Goal: Communication & Community: Connect with others

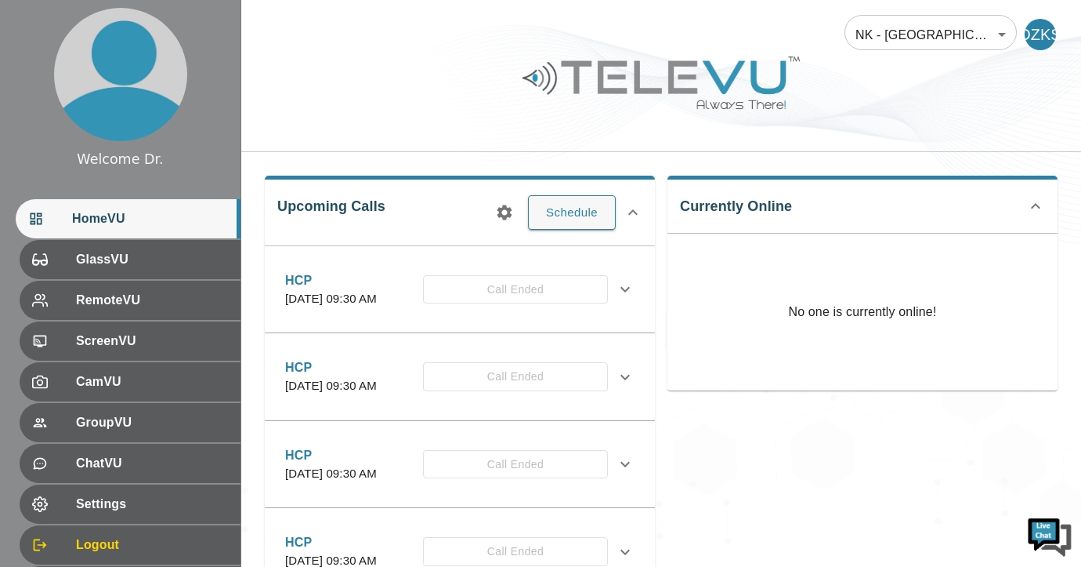
click at [847, 340] on p "No one is currently online!" at bounding box center [862, 312] width 148 height 157
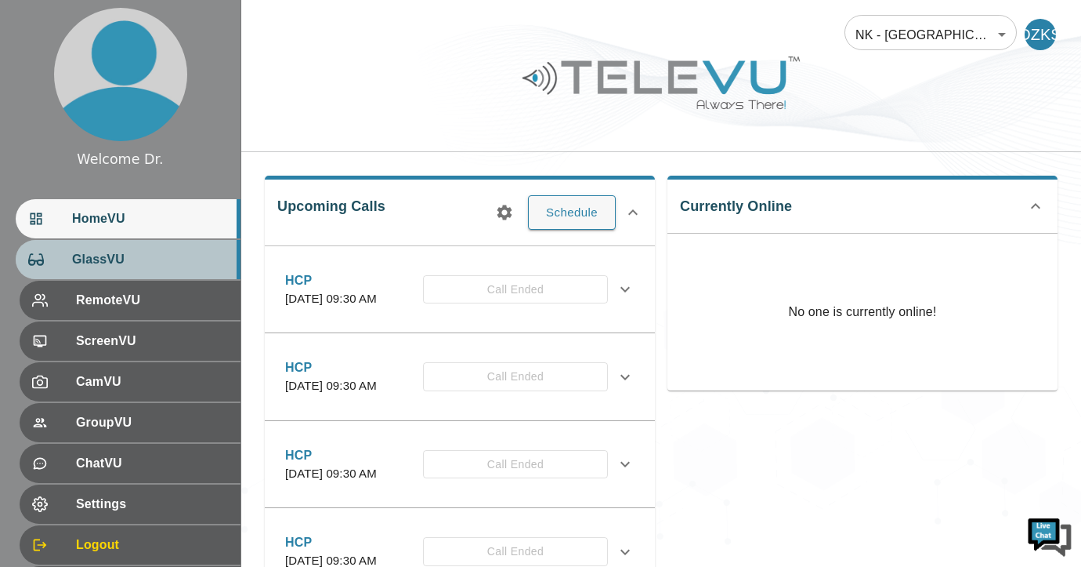
click at [73, 250] on span "GlassVU" at bounding box center [150, 259] width 156 height 19
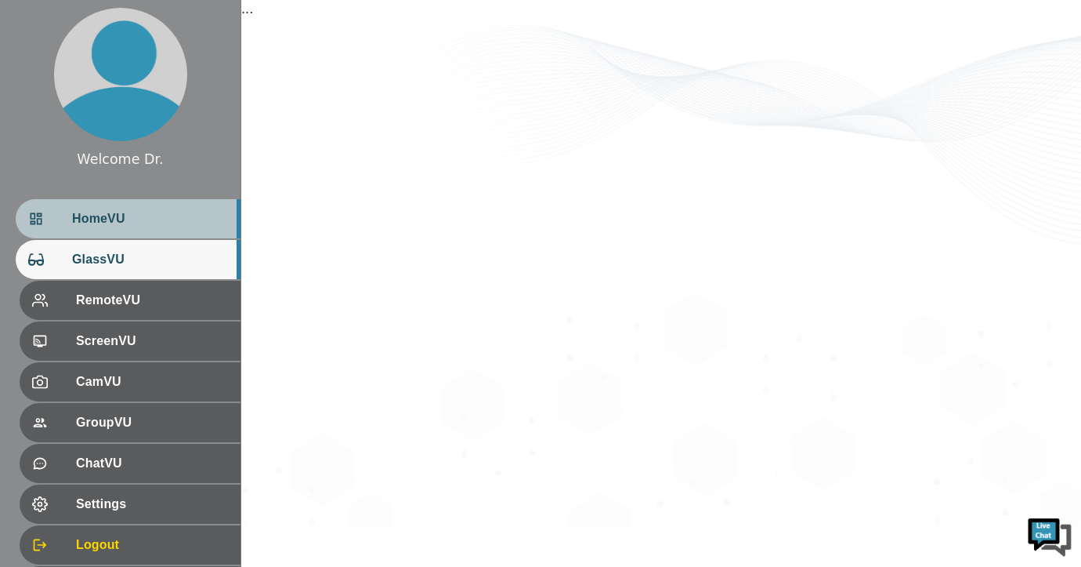
click at [100, 209] on span "HomeVU" at bounding box center [150, 218] width 156 height 19
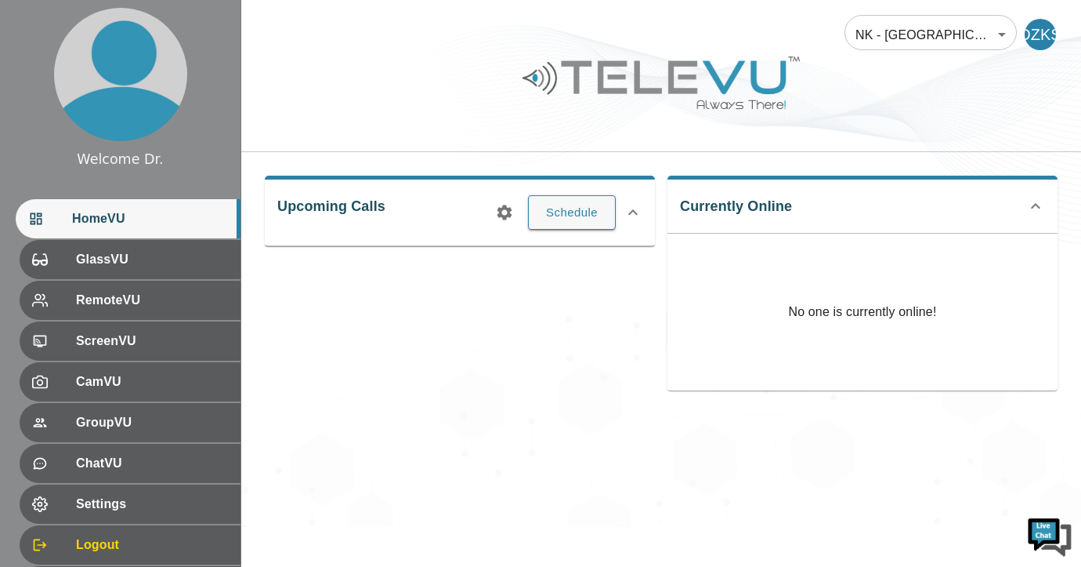
click at [755, 316] on div "No one is currently online!" at bounding box center [863, 312] width 390 height 157
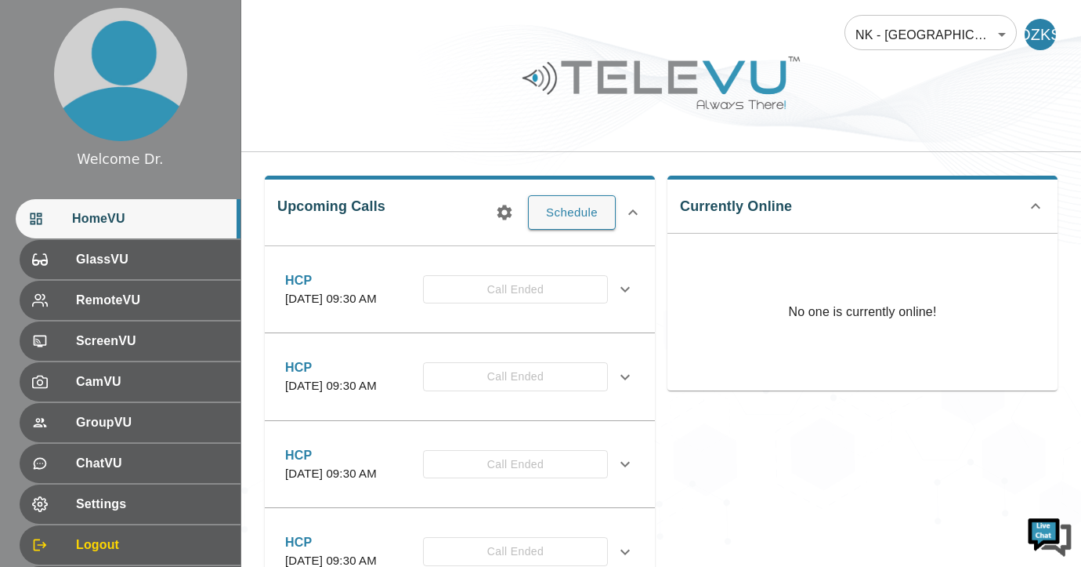
click at [1041, 205] on icon at bounding box center [1036, 206] width 19 height 19
click at [1041, 205] on icon at bounding box center [1036, 199] width 19 height 19
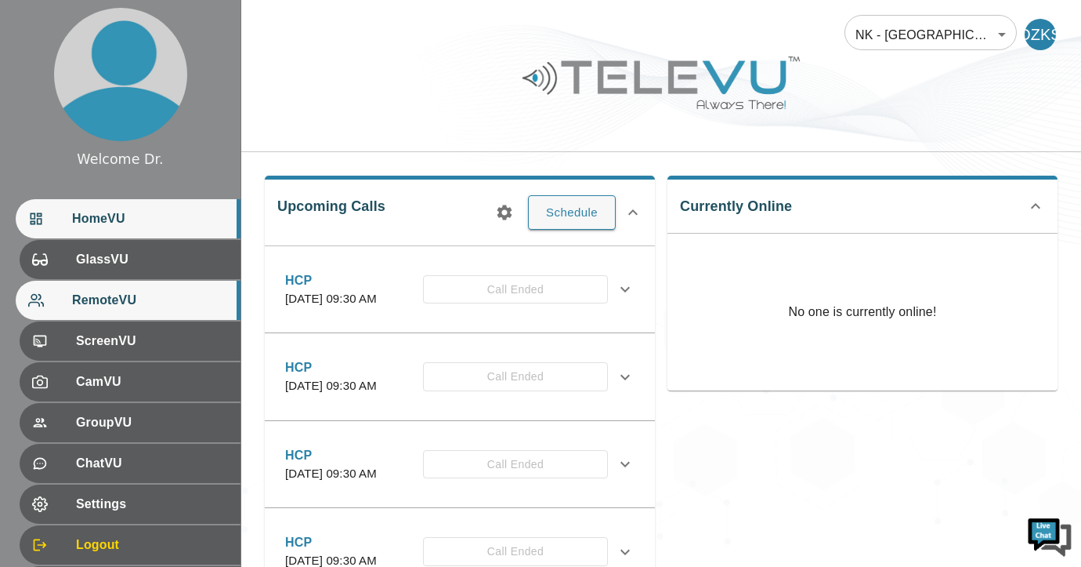
click at [125, 306] on span "RemoteVU" at bounding box center [150, 300] width 156 height 19
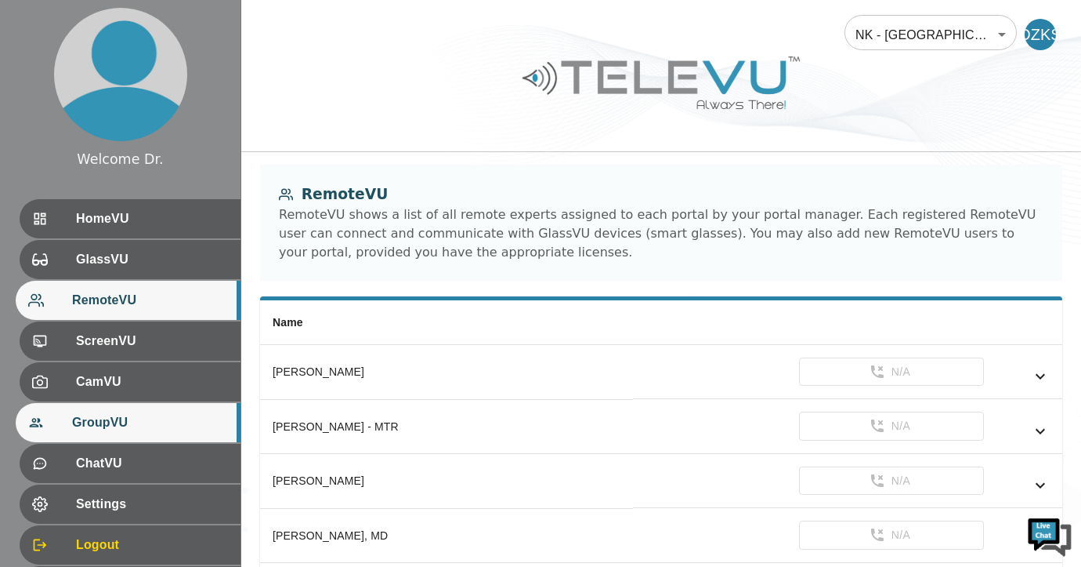
click at [130, 421] on span "GroupVU" at bounding box center [150, 422] width 156 height 19
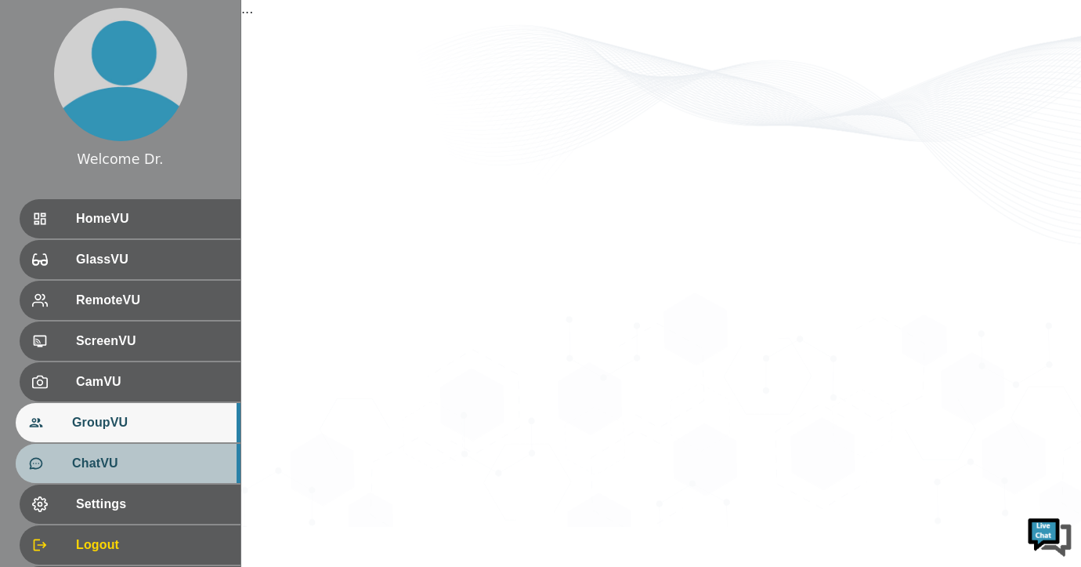
click at [115, 453] on div "ChatVU" at bounding box center [128, 463] width 225 height 39
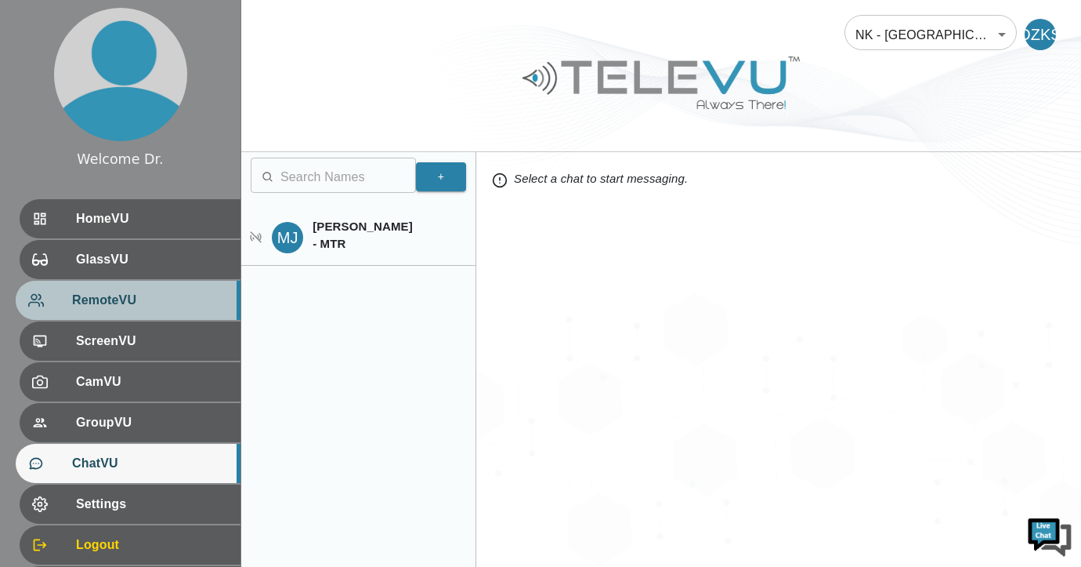
click at [156, 308] on span "RemoteVU" at bounding box center [150, 300] width 156 height 19
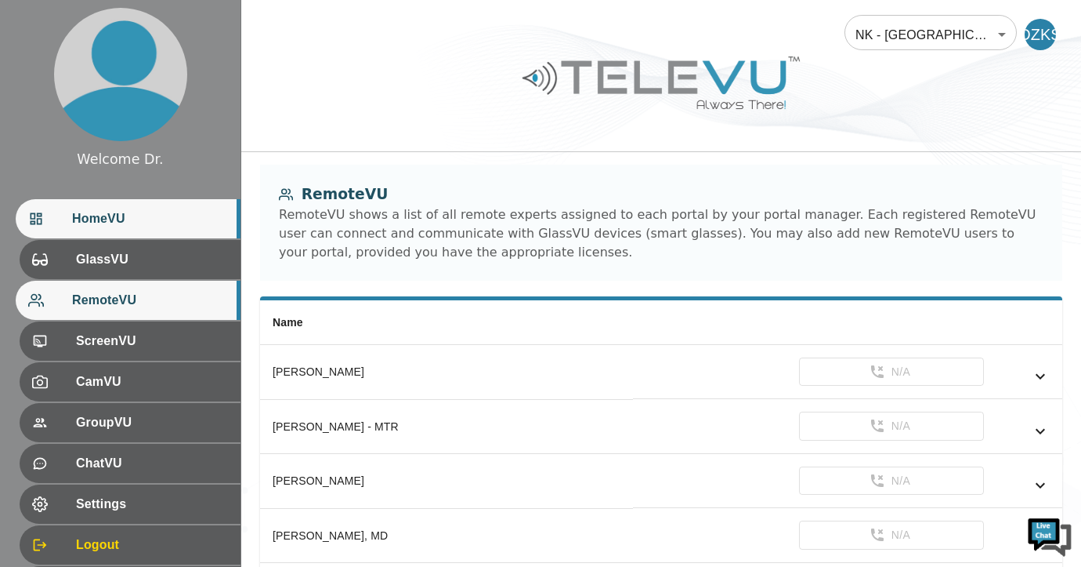
click at [109, 222] on span "HomeVU" at bounding box center [150, 218] width 156 height 19
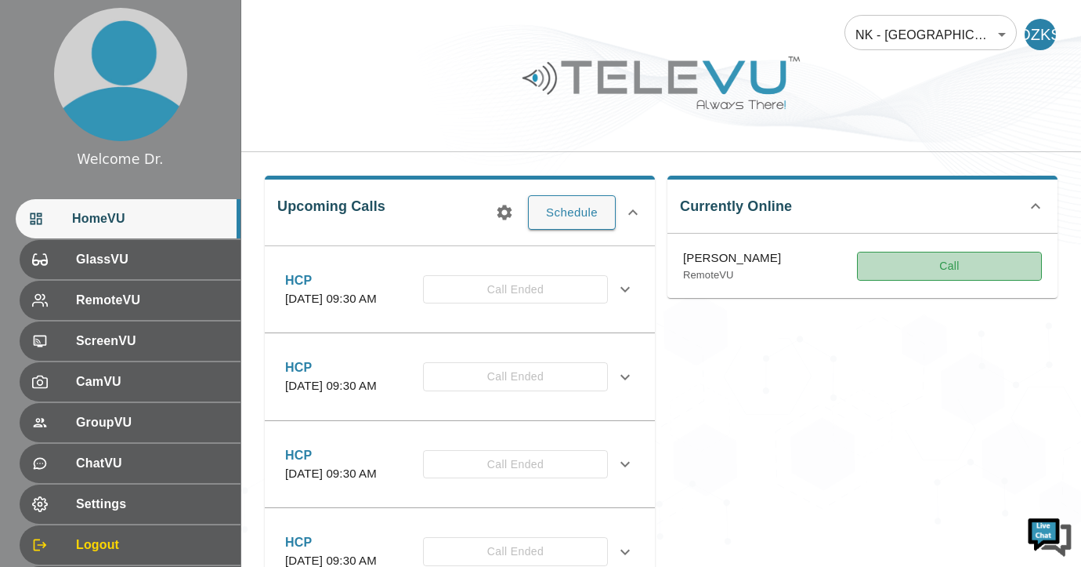
click at [909, 266] on button "Call" at bounding box center [949, 266] width 185 height 29
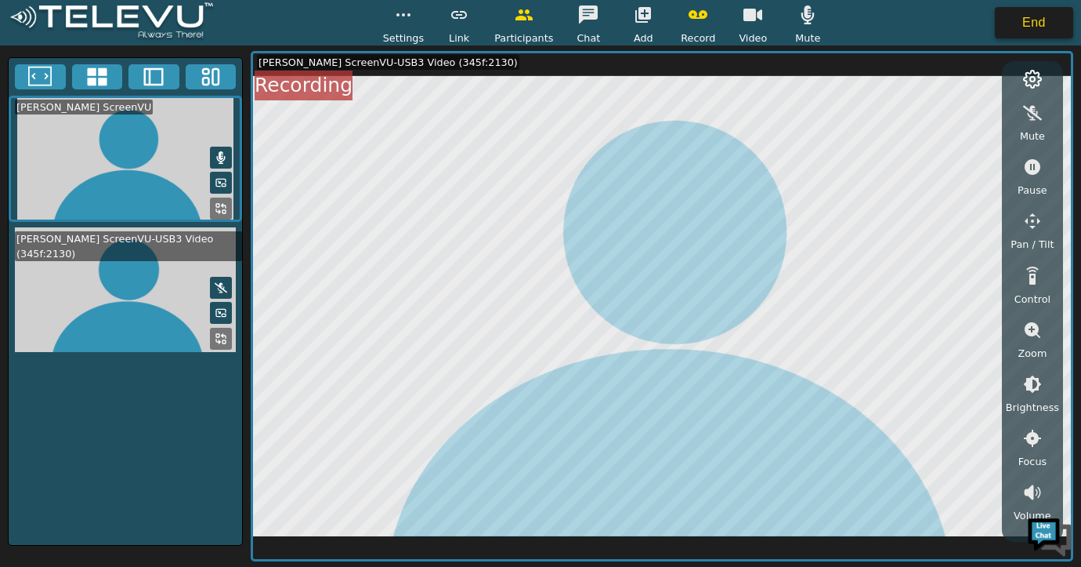
click at [1025, 24] on button "End" at bounding box center [1034, 22] width 78 height 31
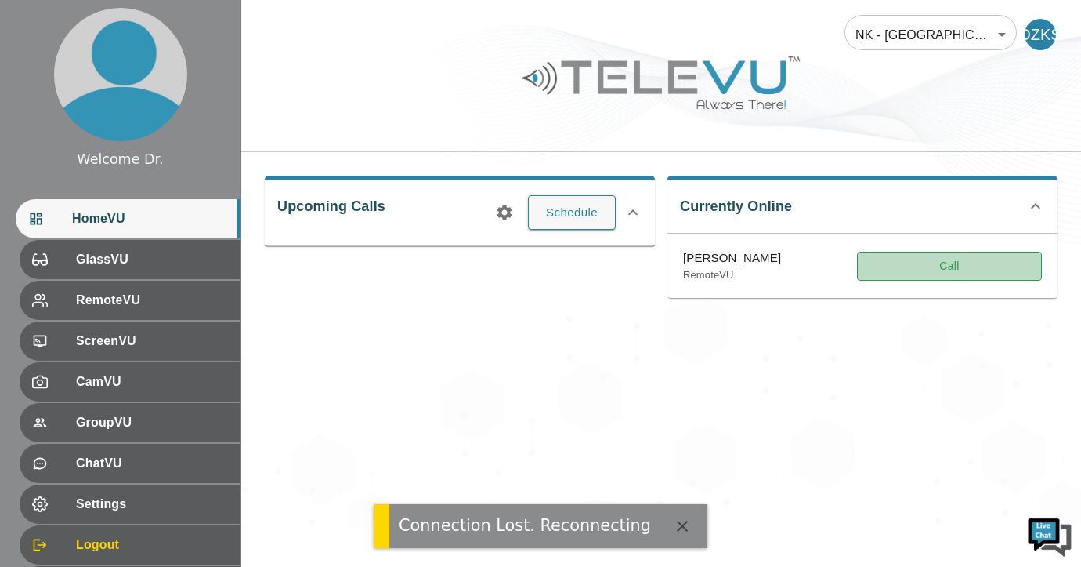
click at [940, 263] on button "Call" at bounding box center [949, 266] width 185 height 29
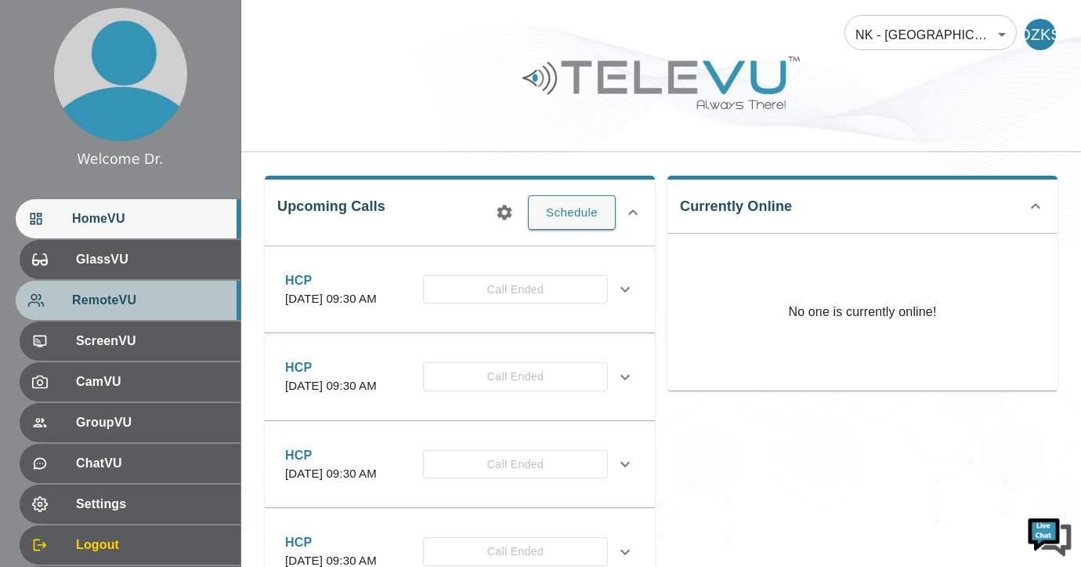
click at [138, 303] on span "RemoteVU" at bounding box center [150, 300] width 156 height 19
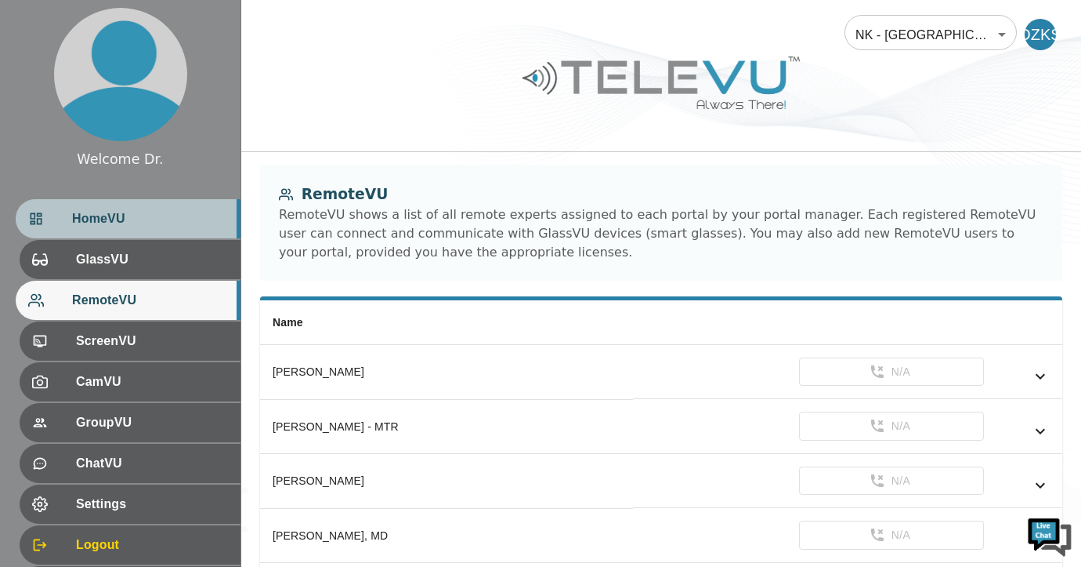
click at [146, 217] on span "HomeVU" at bounding box center [150, 218] width 156 height 19
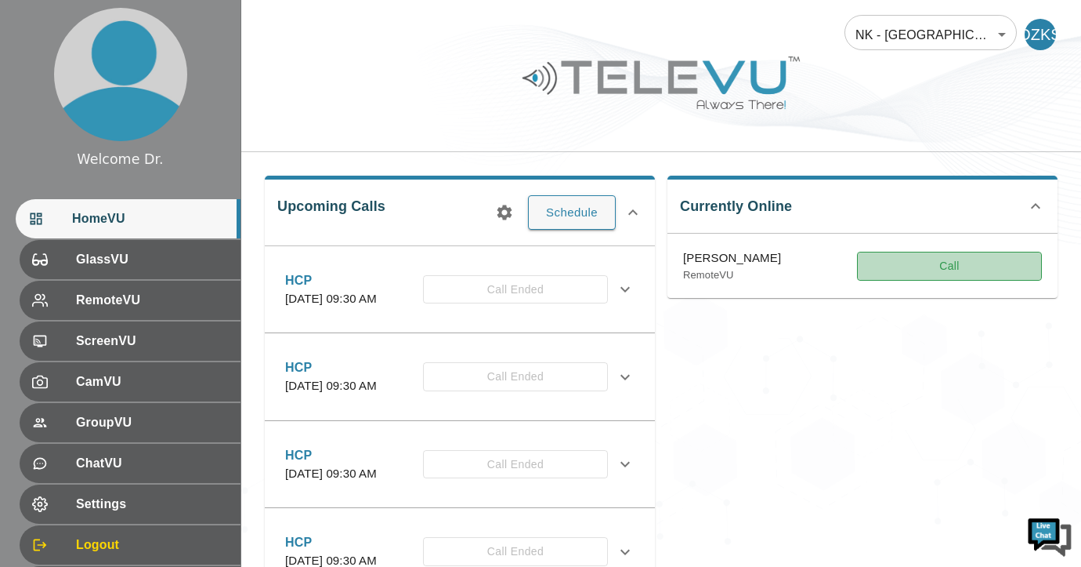
click at [907, 277] on button "Call" at bounding box center [949, 266] width 185 height 29
click at [956, 273] on button "Call" at bounding box center [949, 266] width 185 height 29
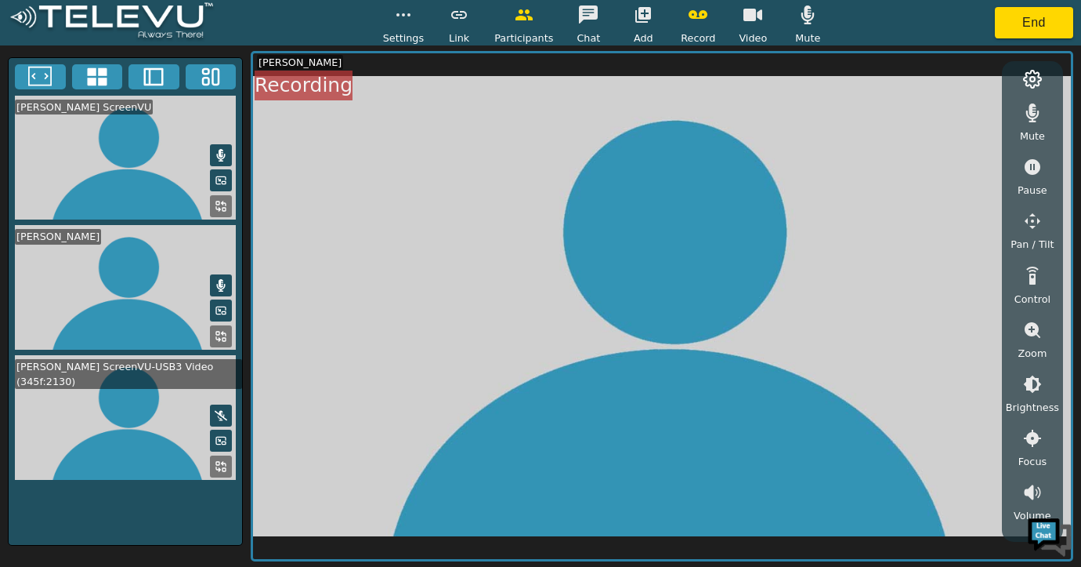
click at [751, 22] on icon "button" at bounding box center [753, 14] width 19 height 19
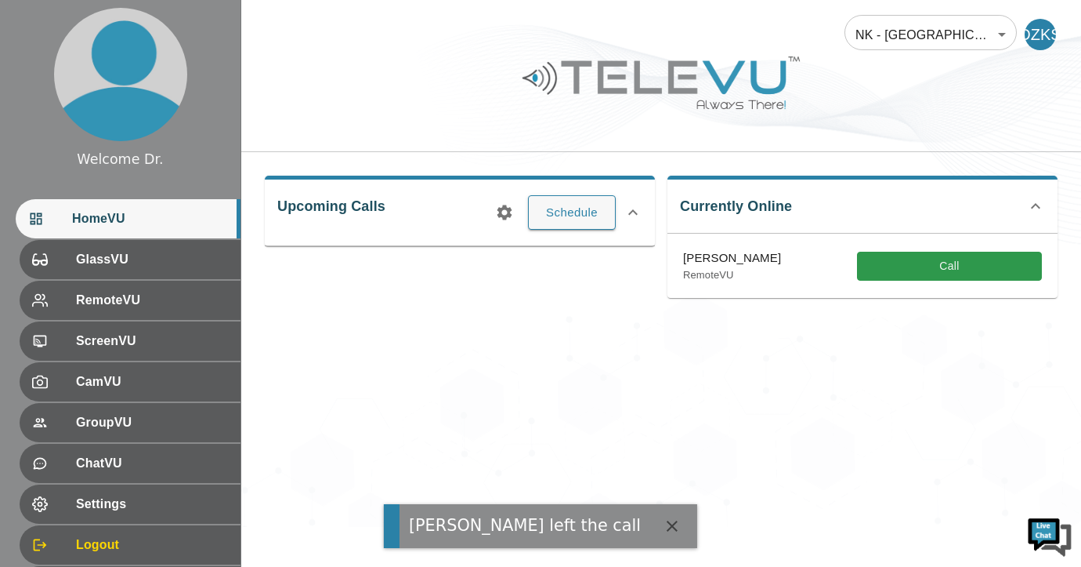
click at [751, 22] on div "NK - Jalalabad 196 ​ DZKS" at bounding box center [661, 25] width 840 height 50
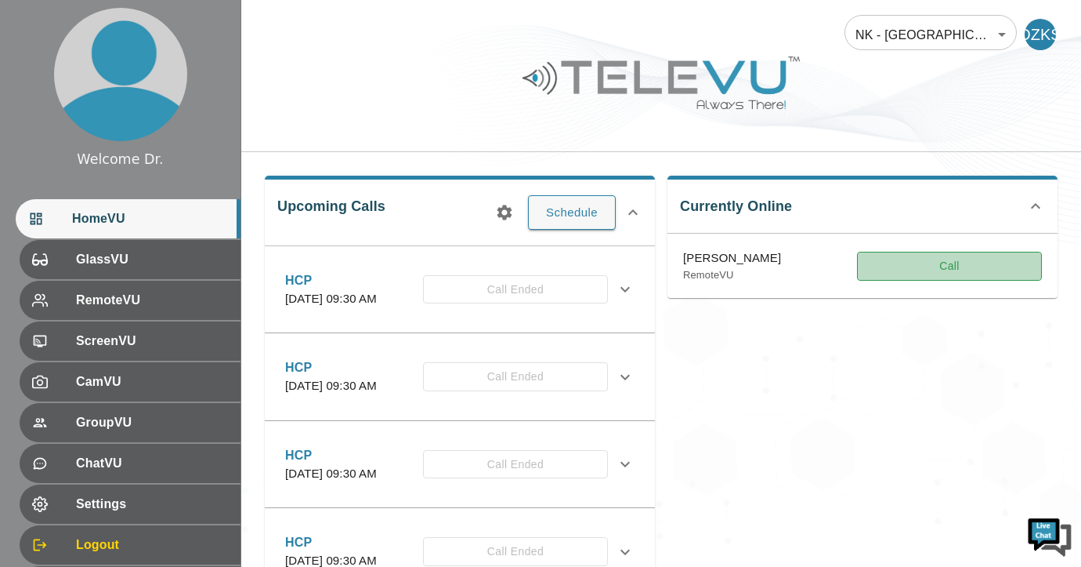
click at [916, 270] on button "Call" at bounding box center [949, 266] width 185 height 29
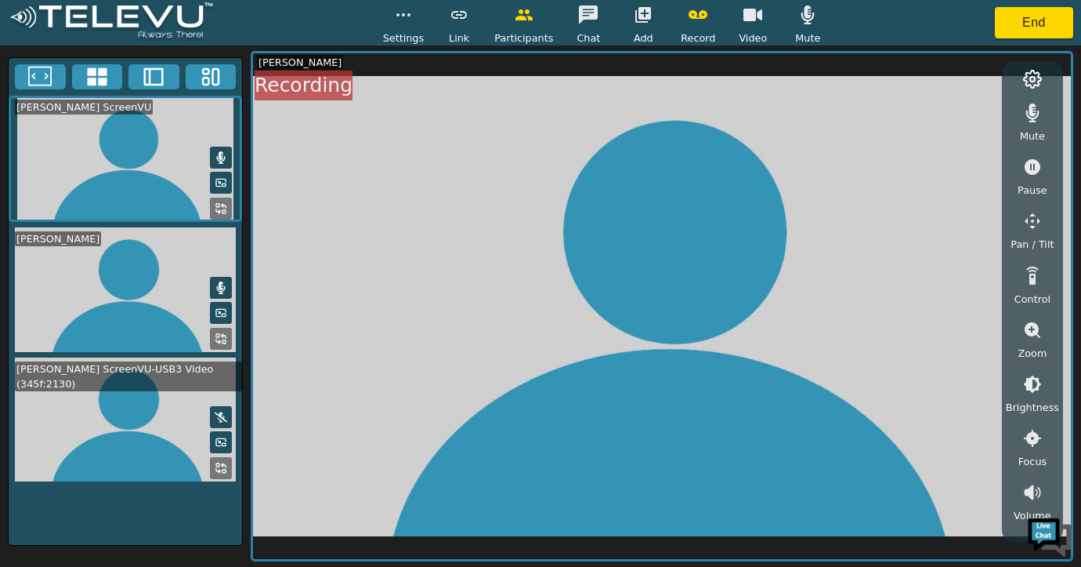
click at [755, 34] on span "Video" at bounding box center [753, 38] width 28 height 15
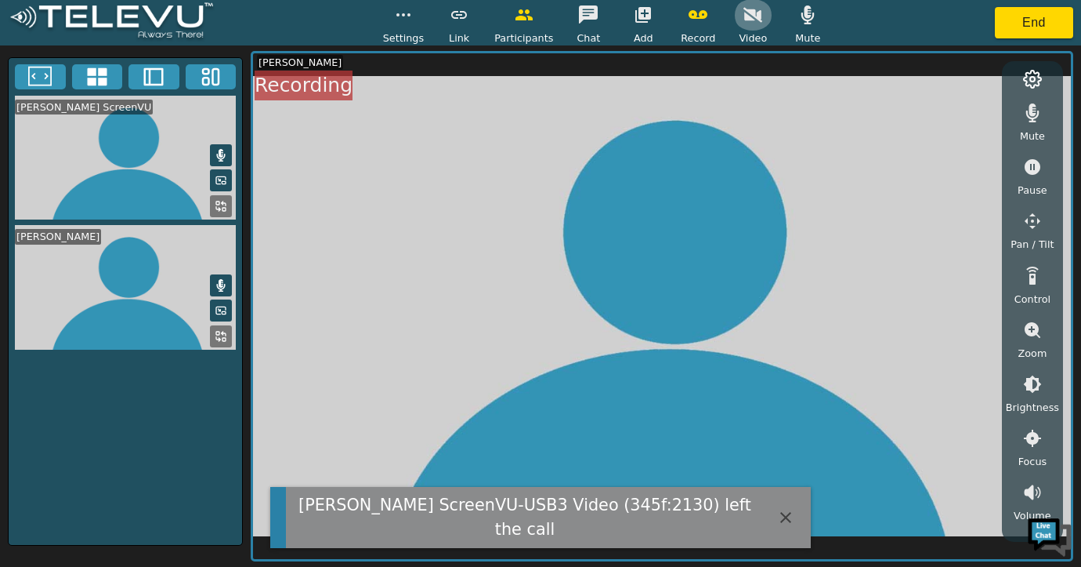
click at [753, 20] on icon "button" at bounding box center [753, 14] width 19 height 19
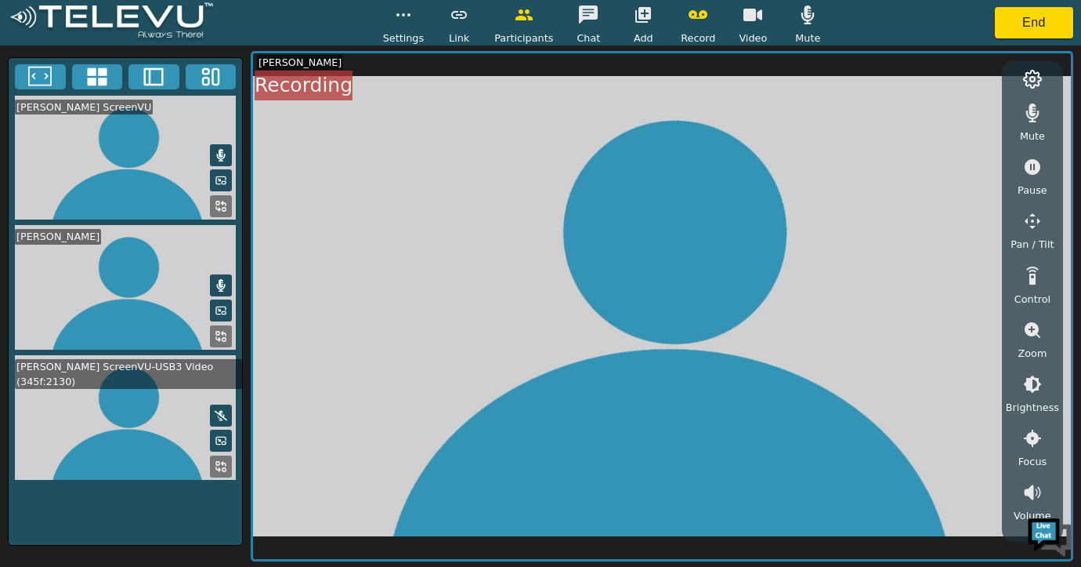
click at [219, 413] on icon at bounding box center [221, 415] width 13 height 13
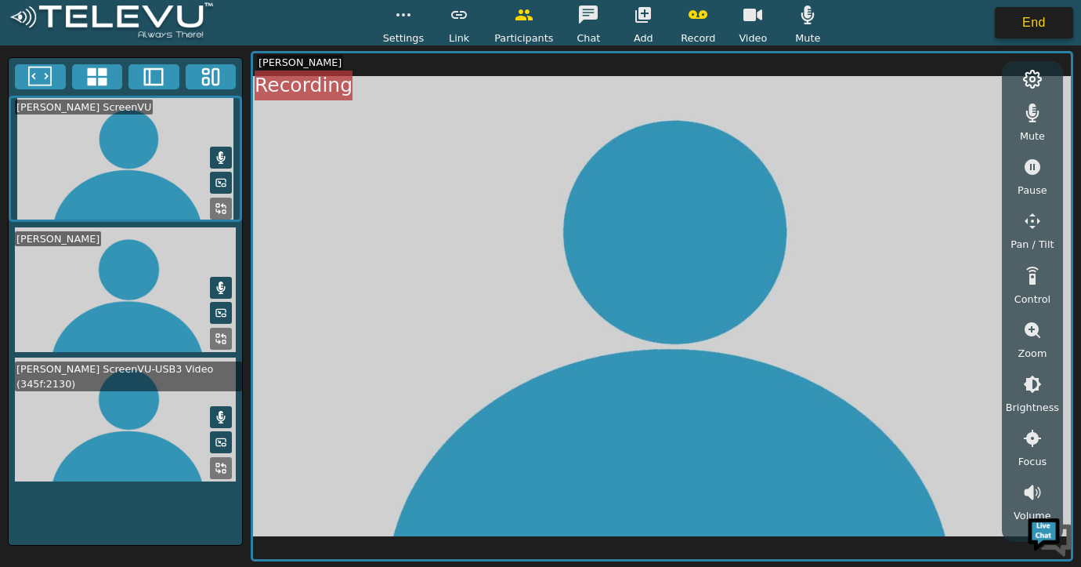
click at [1048, 16] on button "End" at bounding box center [1034, 22] width 78 height 31
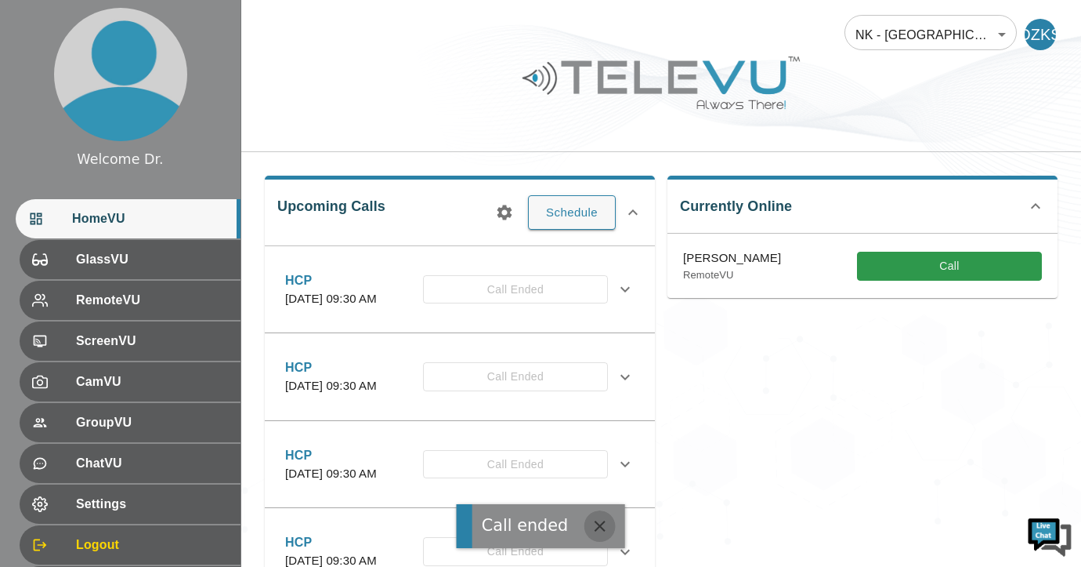
click at [598, 531] on icon "button" at bounding box center [599, 525] width 11 height 11
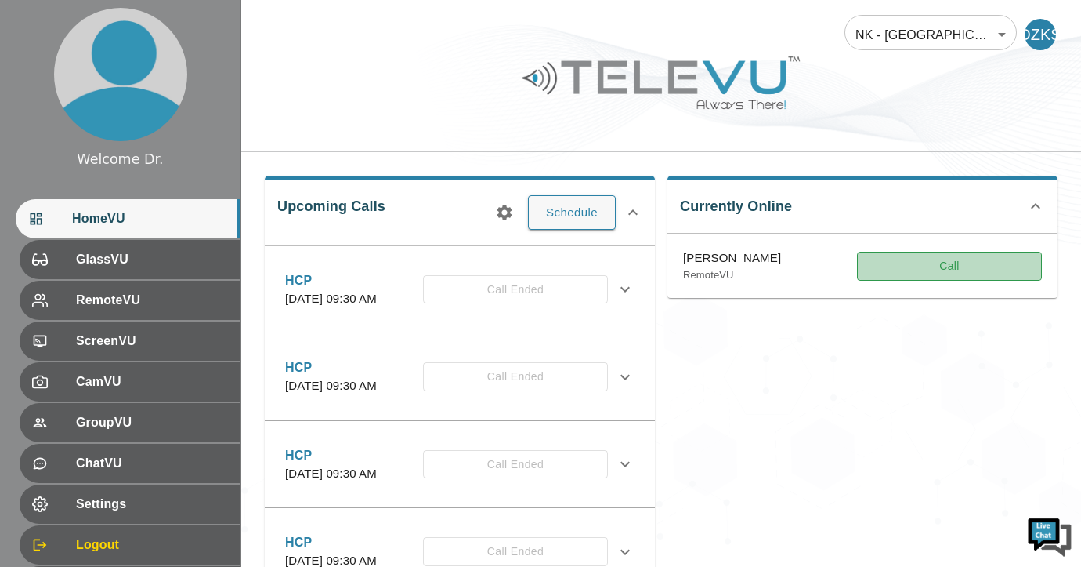
click at [907, 267] on button "Call" at bounding box center [949, 266] width 185 height 29
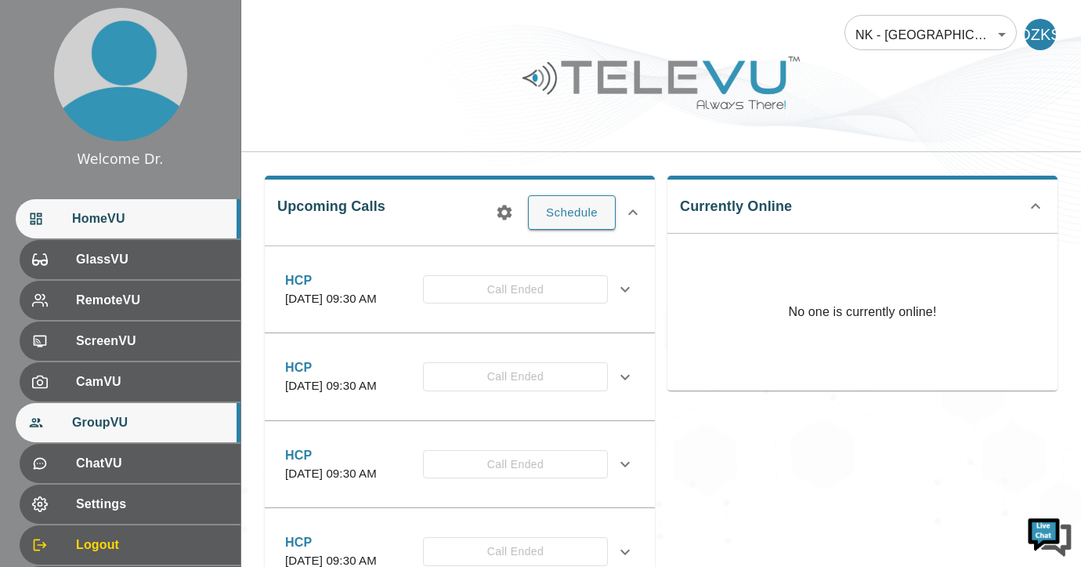
click at [144, 419] on span "GroupVU" at bounding box center [150, 422] width 156 height 19
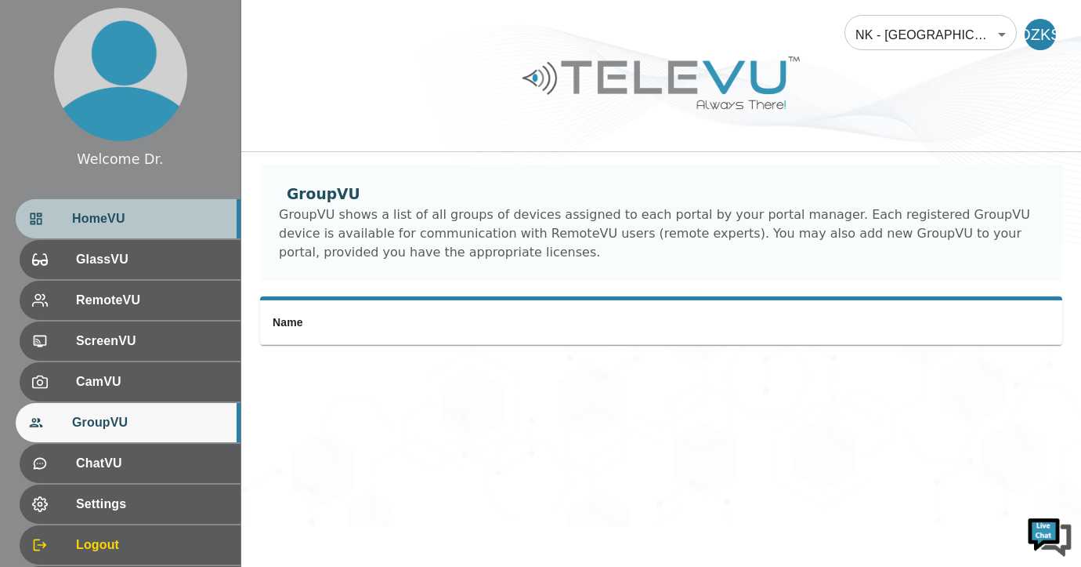
click at [108, 222] on span "HomeVU" at bounding box center [150, 218] width 156 height 19
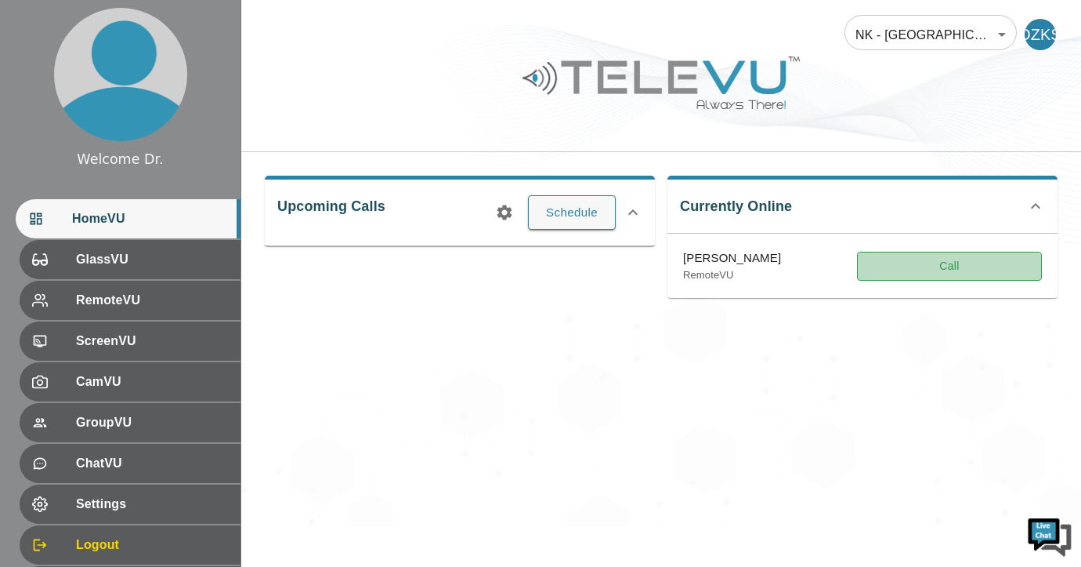
click at [922, 266] on button "Call" at bounding box center [949, 266] width 185 height 29
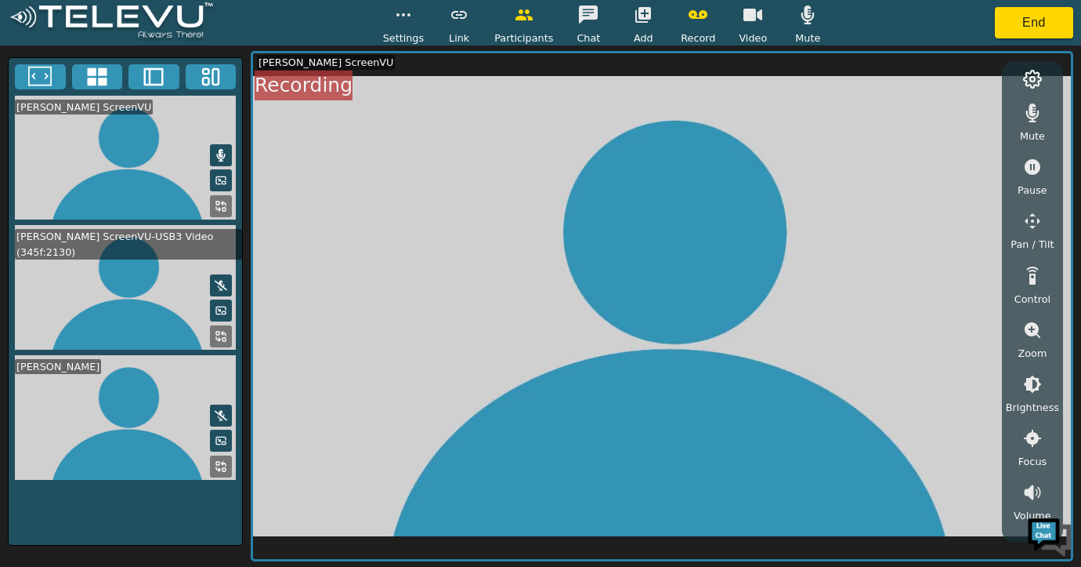
click at [215, 284] on icon at bounding box center [221, 285] width 13 height 13
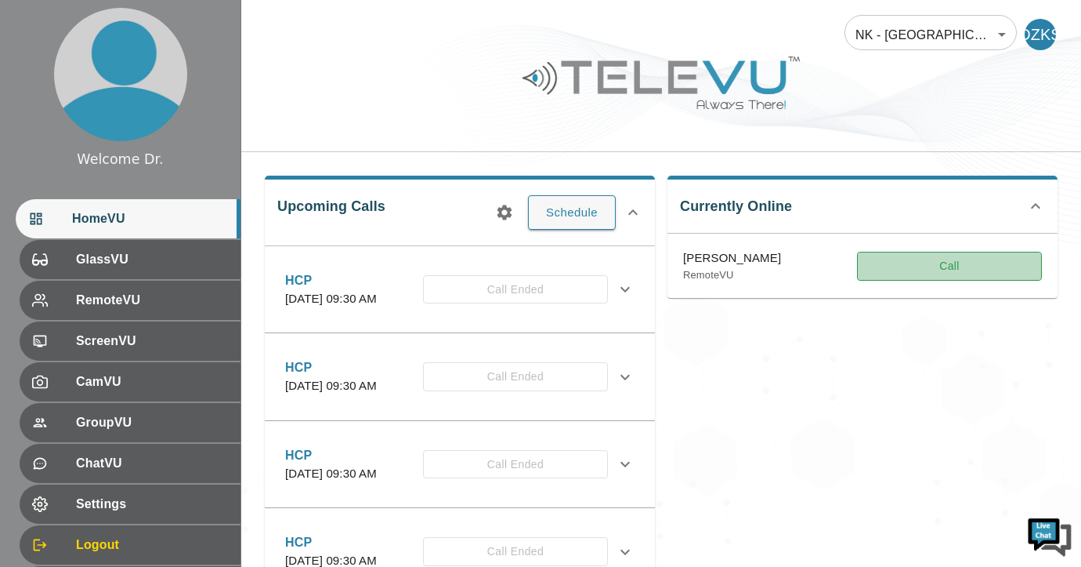
click at [1001, 260] on button "Call" at bounding box center [949, 266] width 185 height 29
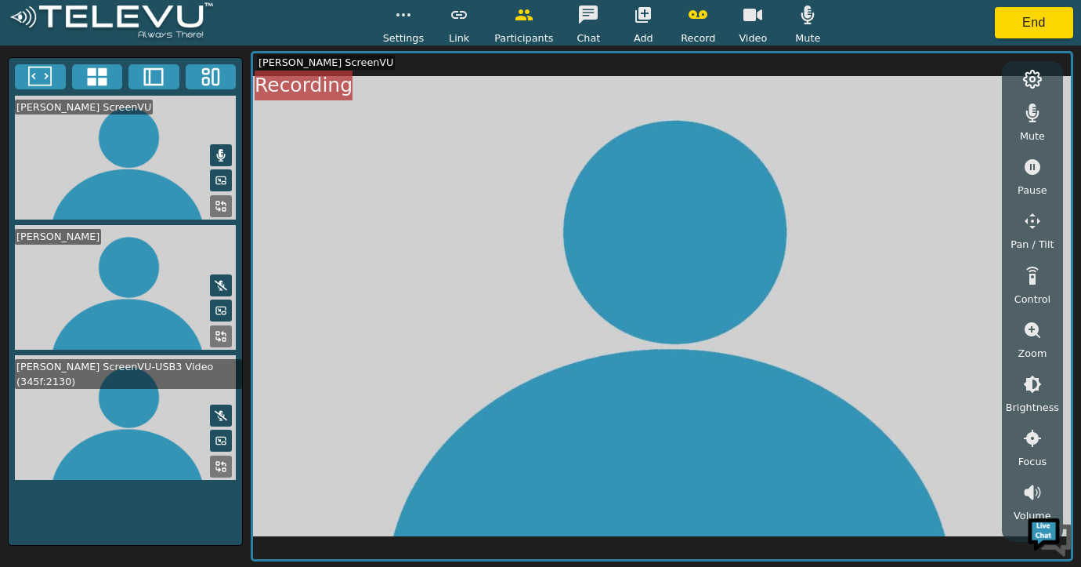
click at [1001, 260] on video at bounding box center [662, 305] width 818 height 505
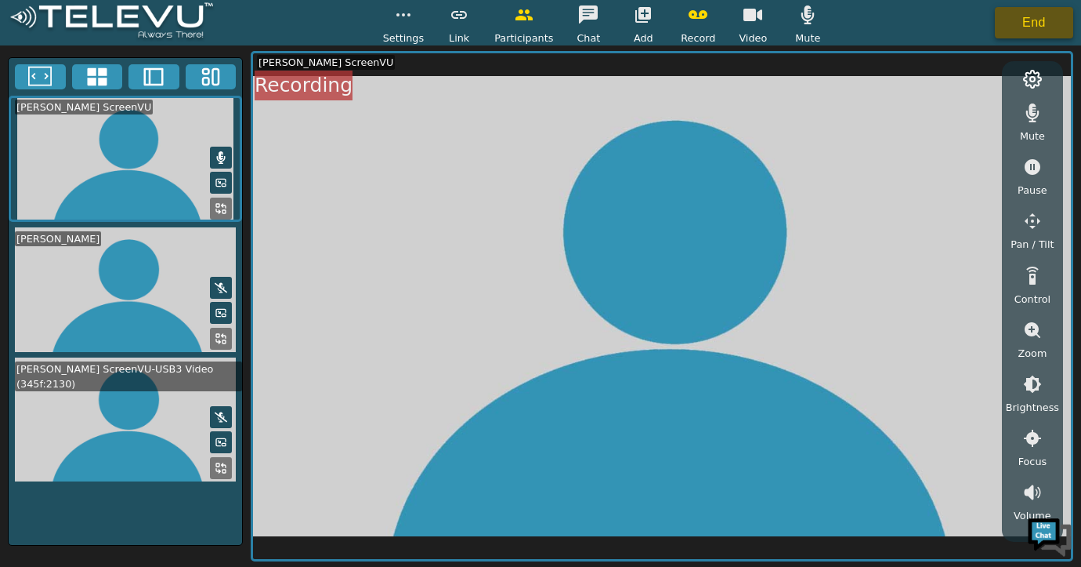
click at [1030, 20] on button "End" at bounding box center [1034, 22] width 78 height 31
